Goal: Navigation & Orientation: Find specific page/section

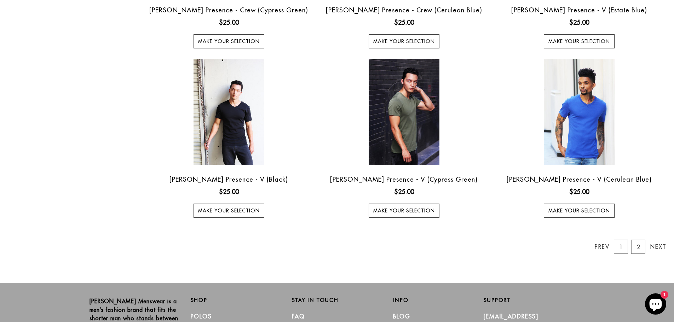
scroll to position [637, 0]
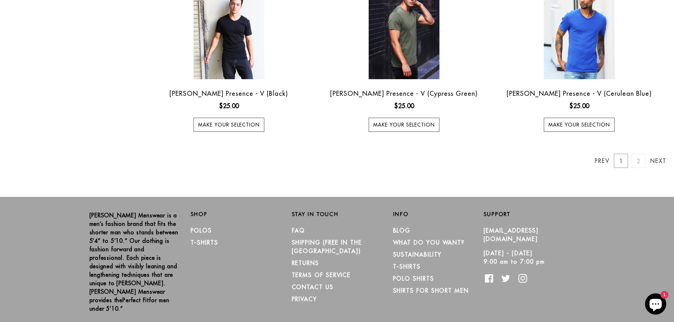
click at [639, 162] on link "2" at bounding box center [638, 161] width 14 height 14
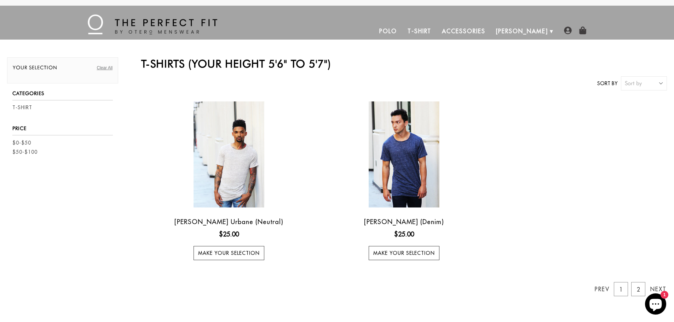
click at [437, 30] on link "T-Shirt" at bounding box center [419, 31] width 34 height 17
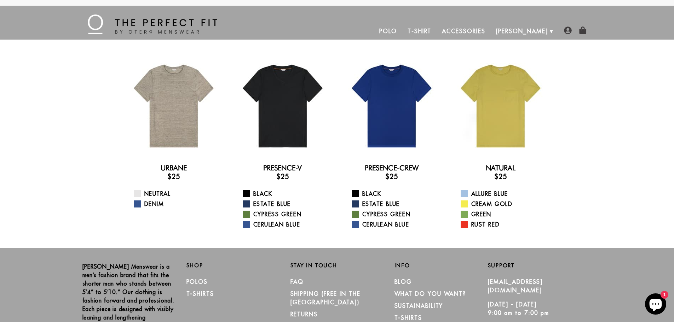
click at [491, 30] on link "Accessories" at bounding box center [464, 31] width 54 height 17
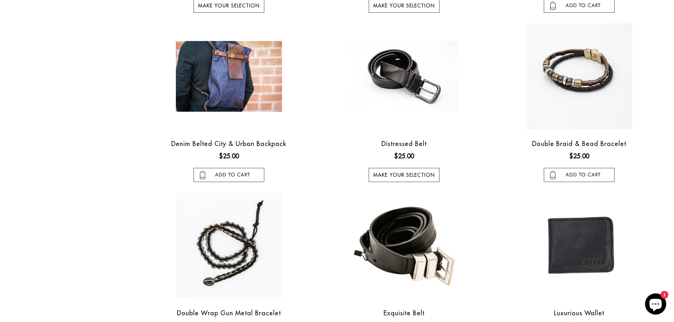
scroll to position [35, 0]
